Goal: Check status: Check status

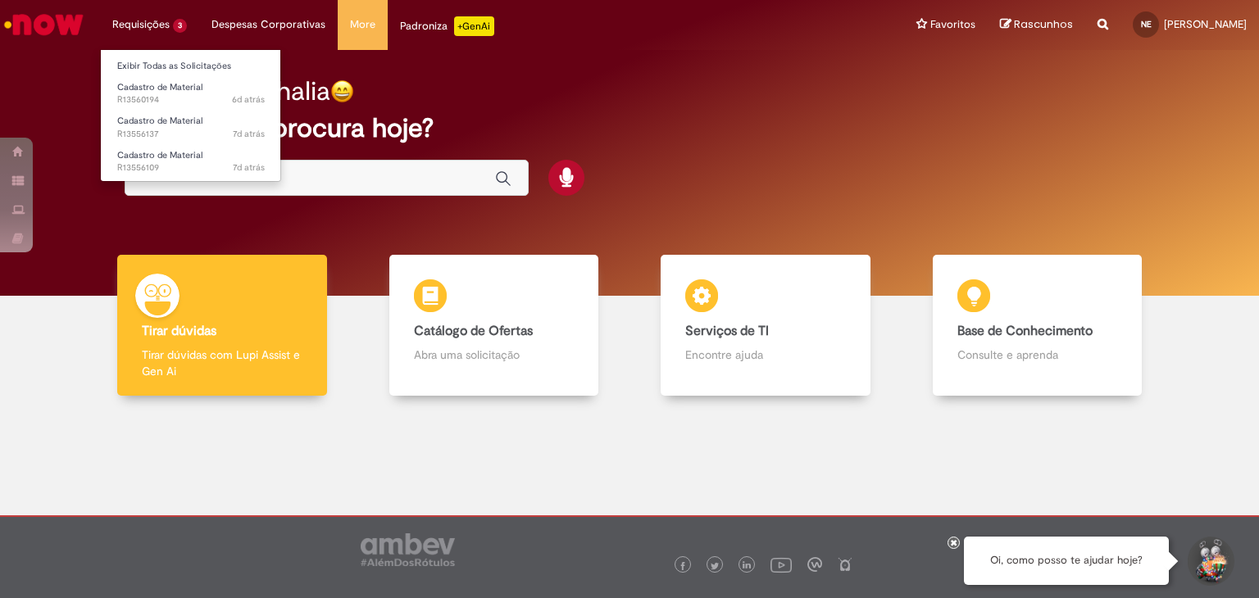
click at [172, 23] on li "Requisições 3 Exibir Todas as Solicitações Cadastro de Material 6d atrás 6 dias…" at bounding box center [149, 24] width 99 height 49
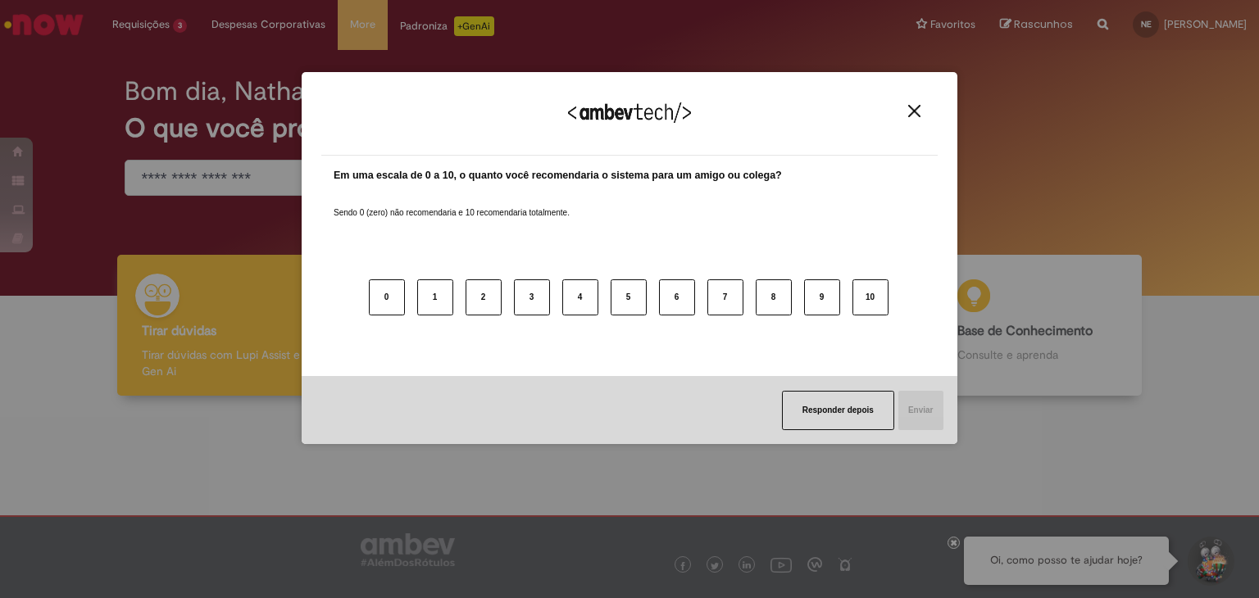
click at [903, 116] on button "Close" at bounding box center [914, 111] width 22 height 14
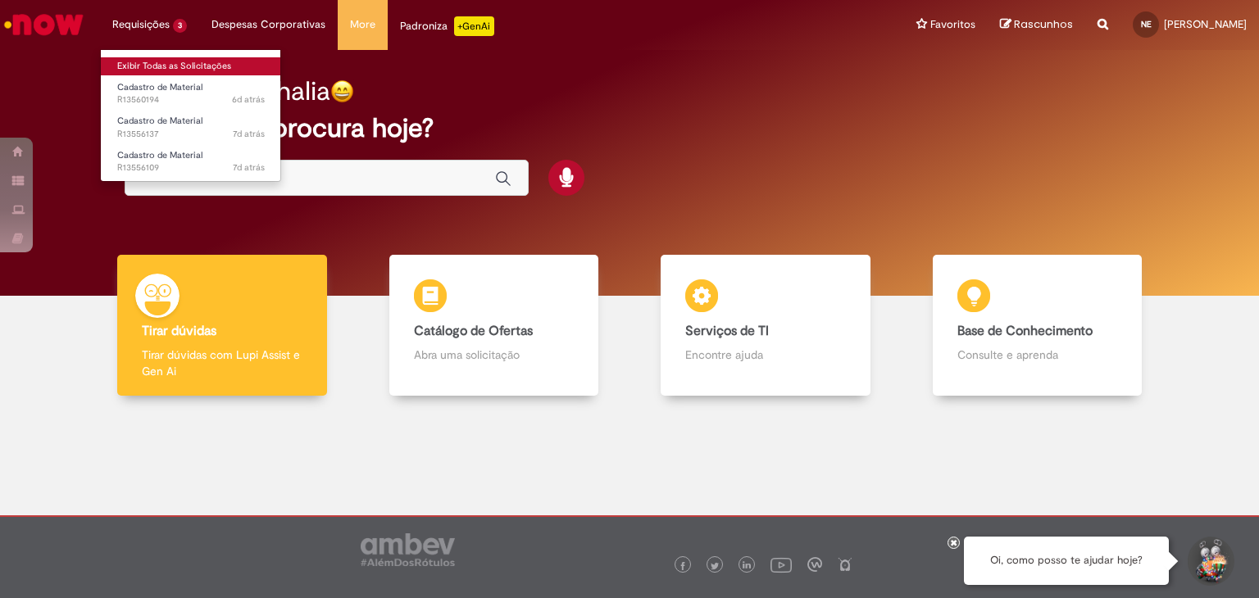
click at [145, 63] on link "Exibir Todas as Solicitações" at bounding box center [191, 66] width 180 height 18
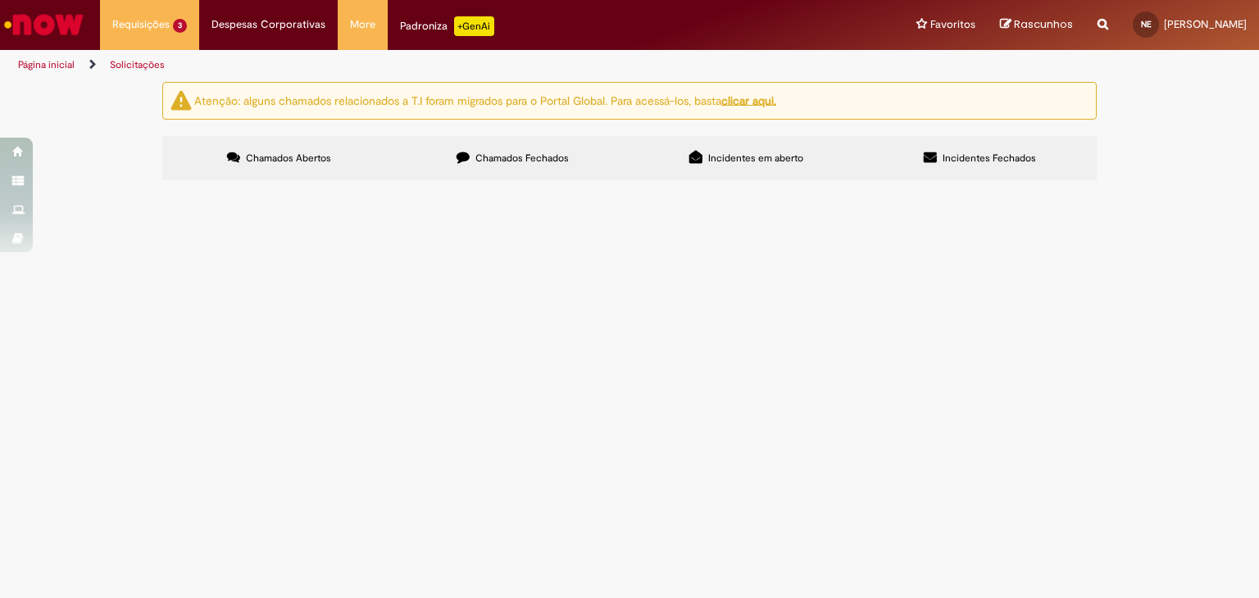
click at [0, 0] on span "R13560194" at bounding box center [0, 0] width 0 height 0
click at [0, 0] on td "Cadastro de Material" at bounding box center [0, 0] width 0 height 0
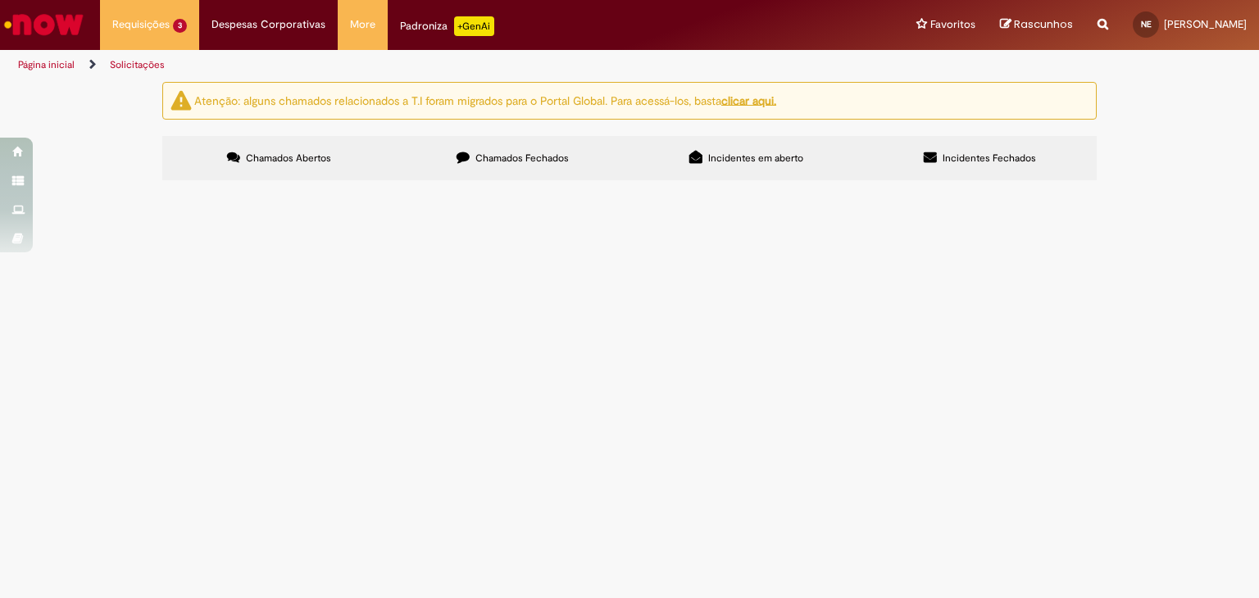
click at [0, 0] on td at bounding box center [0, 0] width 0 height 0
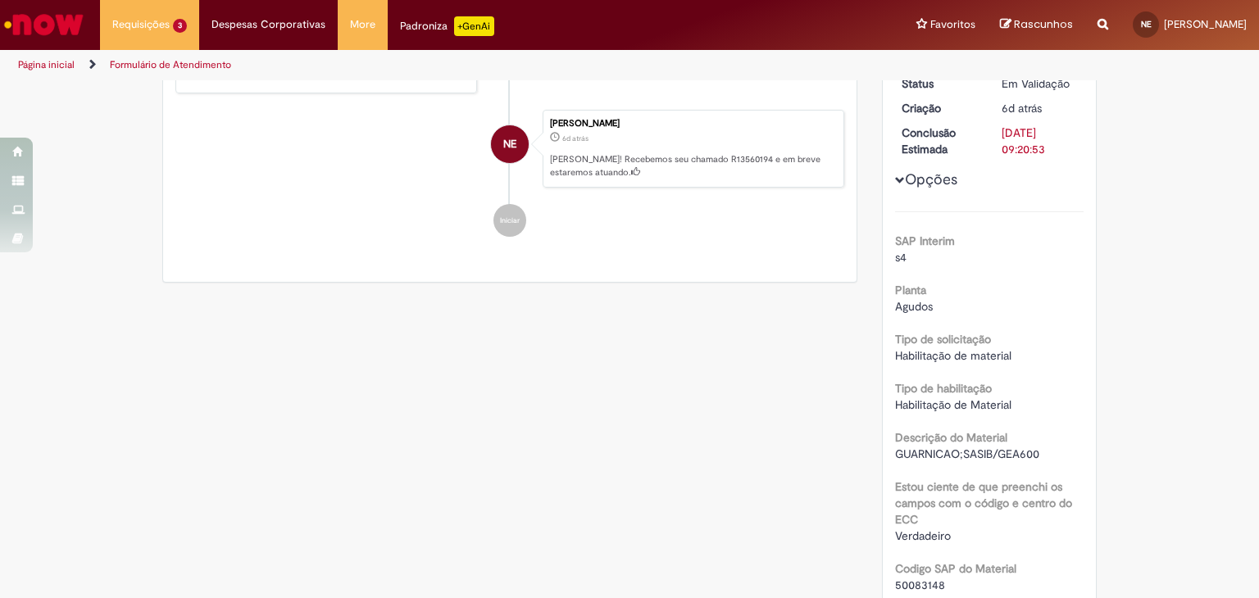
scroll to position [410, 0]
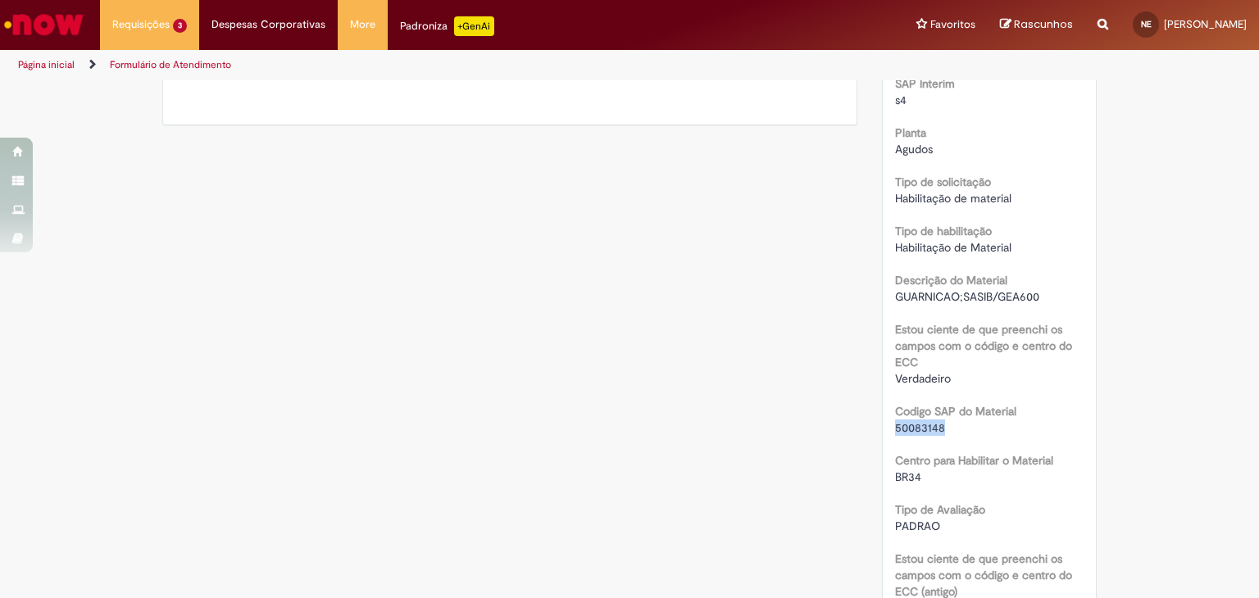
drag, startPoint x: 948, startPoint y: 426, endPoint x: 866, endPoint y: 421, distance: 82.1
click at [870, 421] on div "Solução Proposta Aceitar solução Rejeitar Solução Detalhes do tíquete Grupo de …" at bounding box center [990, 228] width 240 height 1113
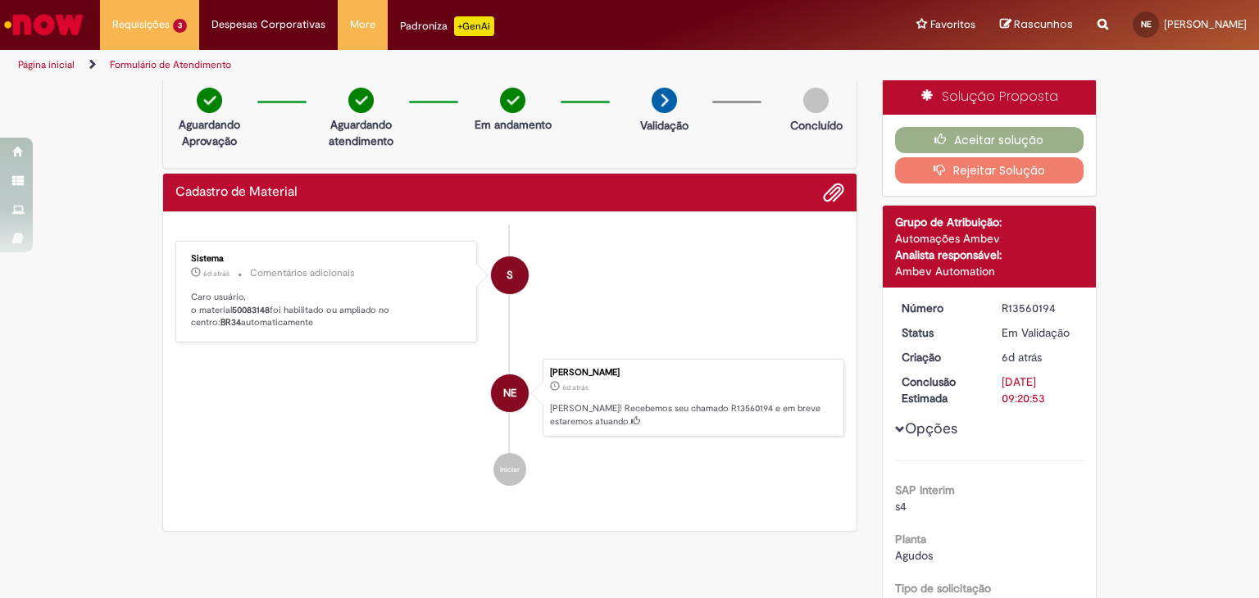
scroll to position [0, 0]
